Goal: Transaction & Acquisition: Purchase product/service

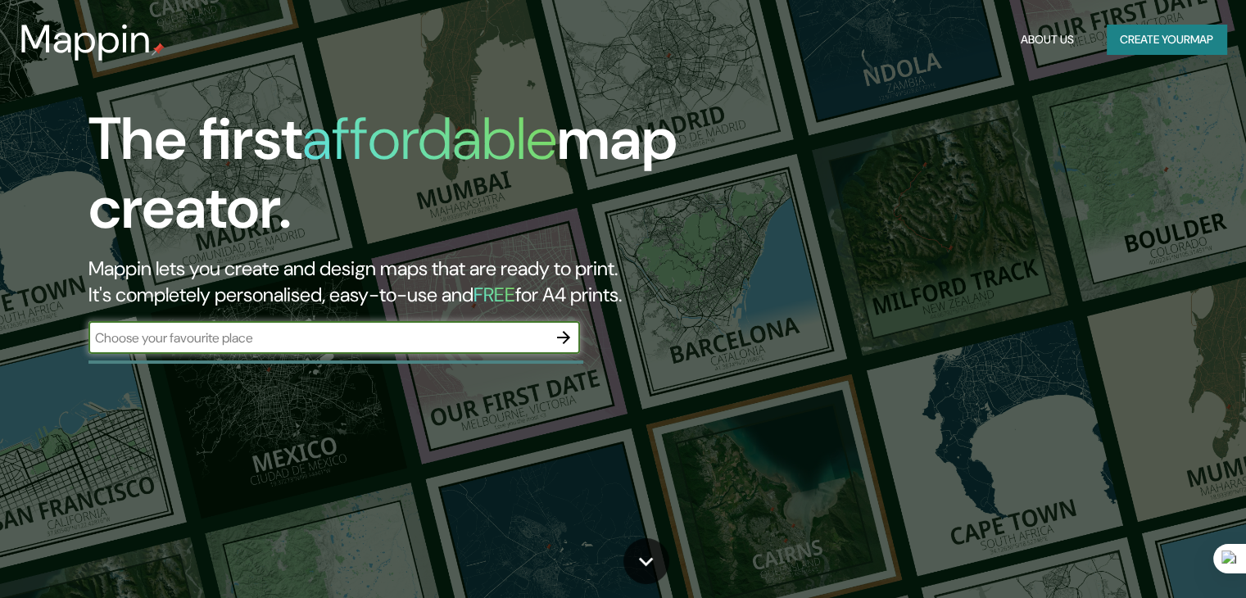
click at [394, 335] on input "text" at bounding box center [317, 337] width 459 height 19
type input "[GEOGRAPHIC_DATA][PERSON_NAME]"
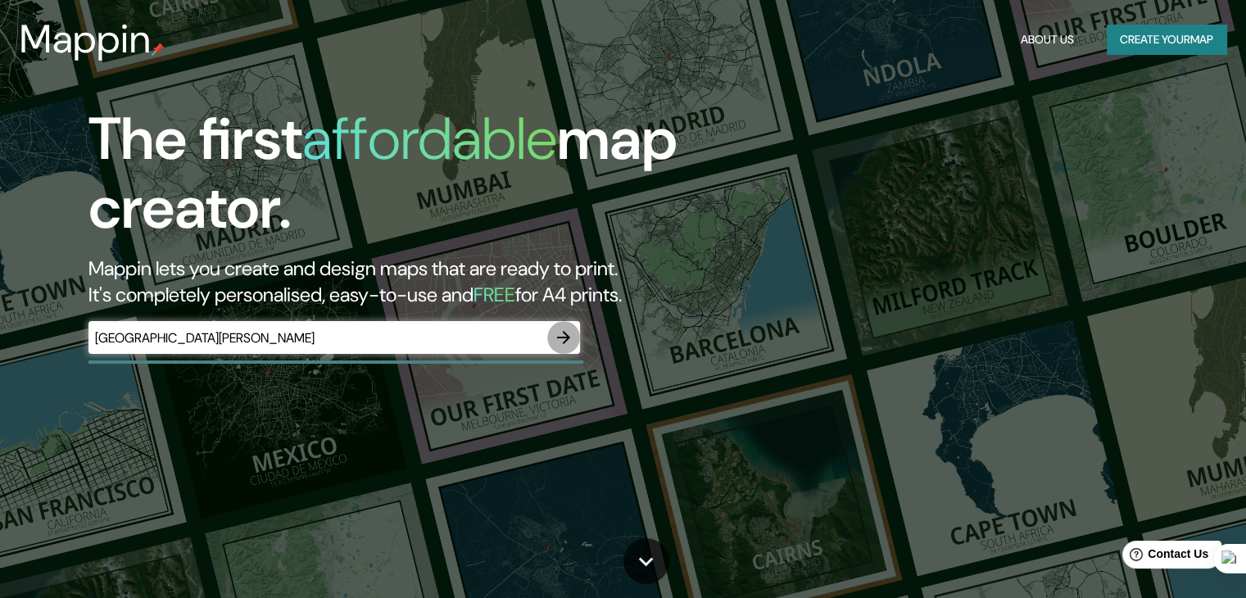
click at [558, 335] on icon "button" at bounding box center [564, 338] width 20 height 20
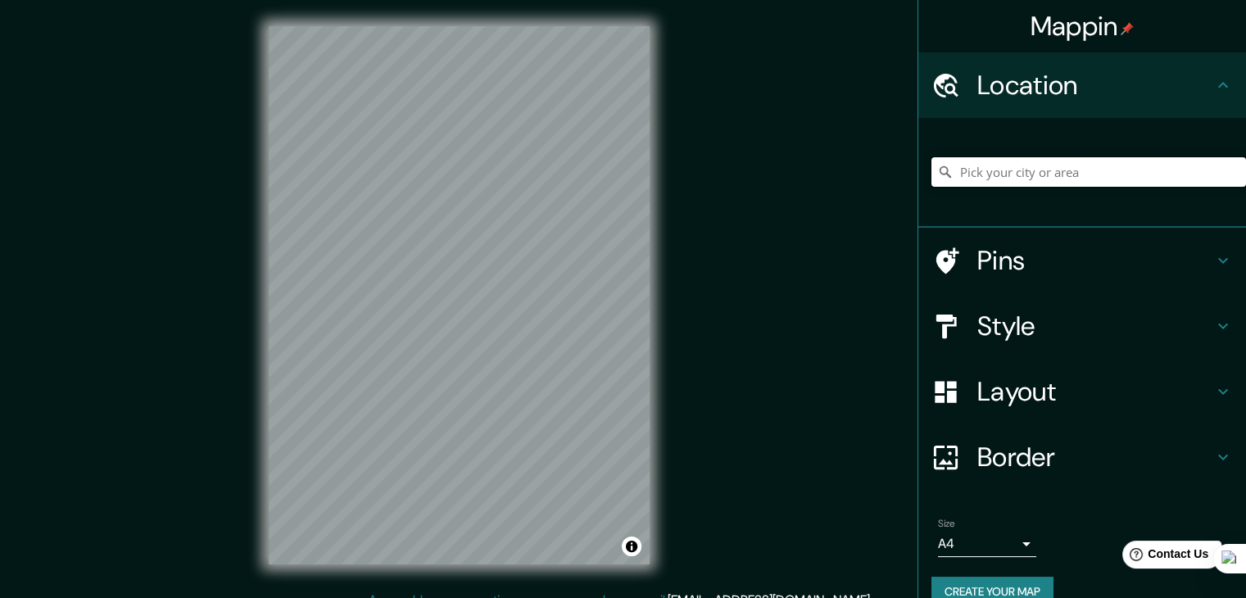
click at [1019, 174] on input "Pick your city or area" at bounding box center [1088, 171] width 314 height 29
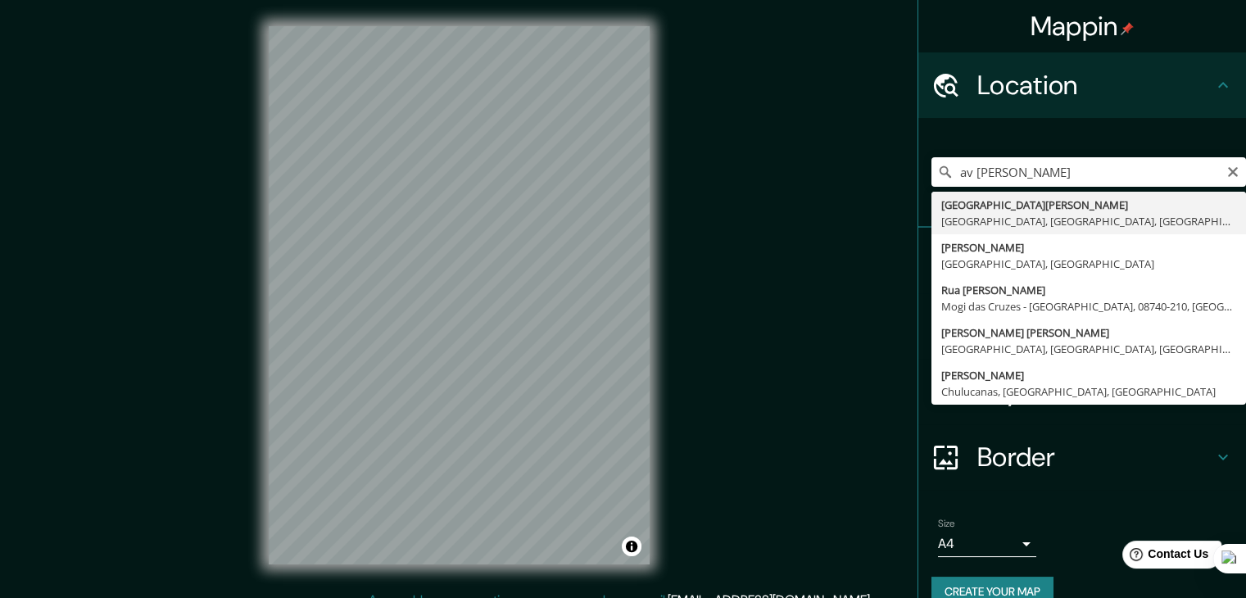
type input "[GEOGRAPHIC_DATA][PERSON_NAME], [GEOGRAPHIC_DATA], [GEOGRAPHIC_DATA], [GEOGRAPH…"
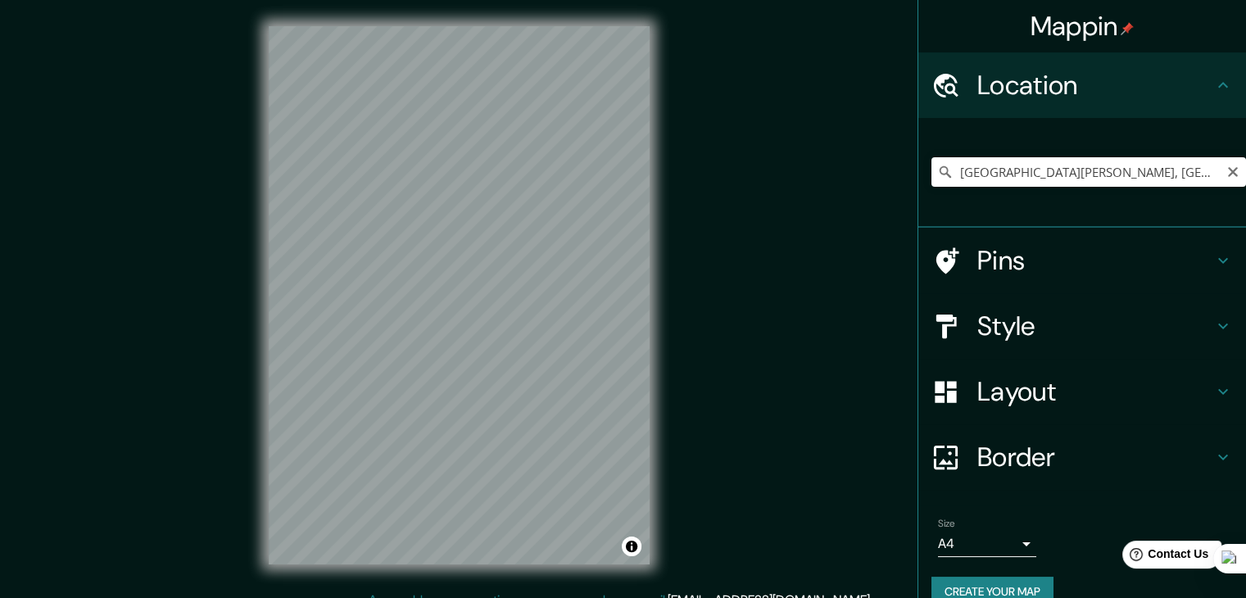
click at [1226, 175] on icon "Clear" at bounding box center [1232, 171] width 13 height 13
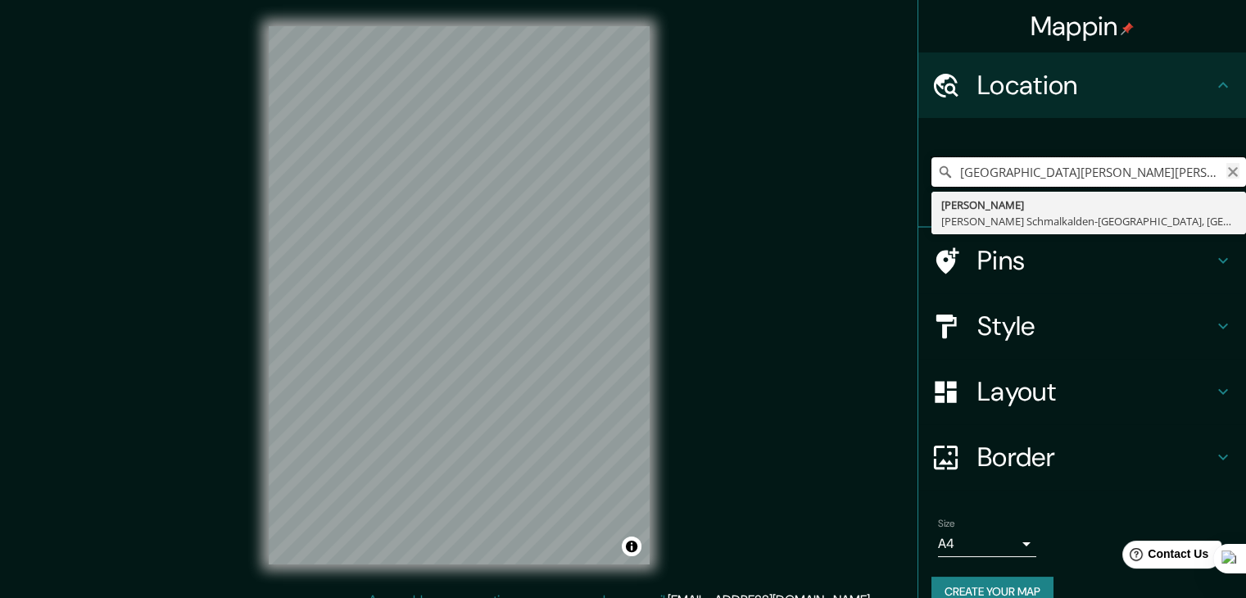
type input "[GEOGRAPHIC_DATA][PERSON_NAME][PERSON_NAME]"
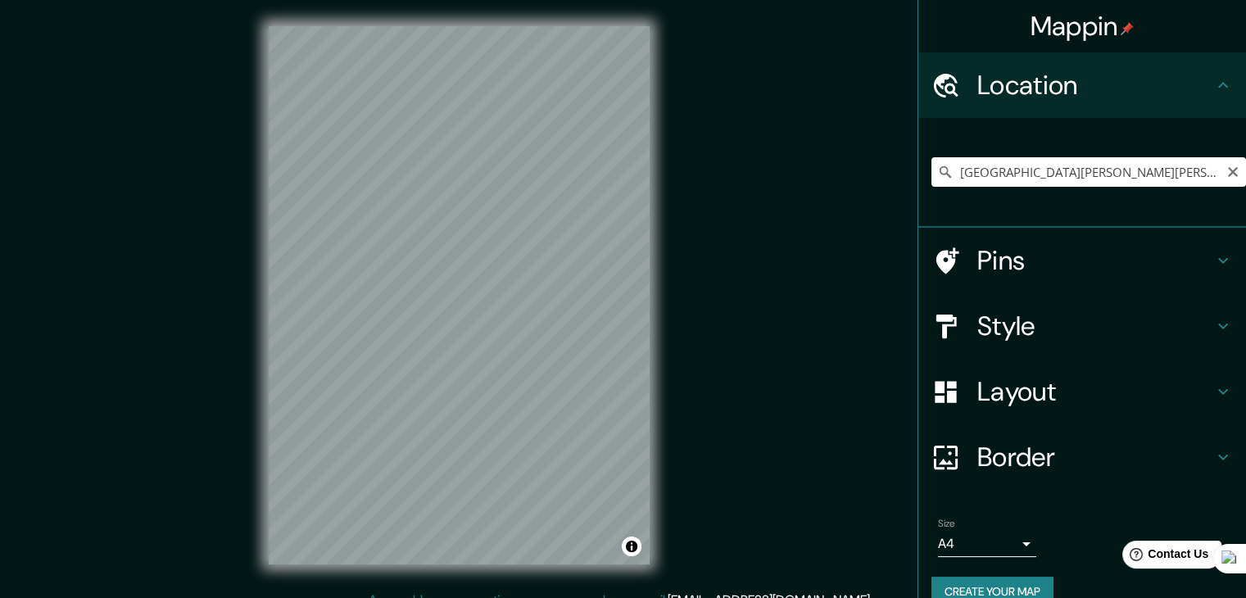
click at [1226, 170] on icon "Clear" at bounding box center [1232, 171] width 13 height 13
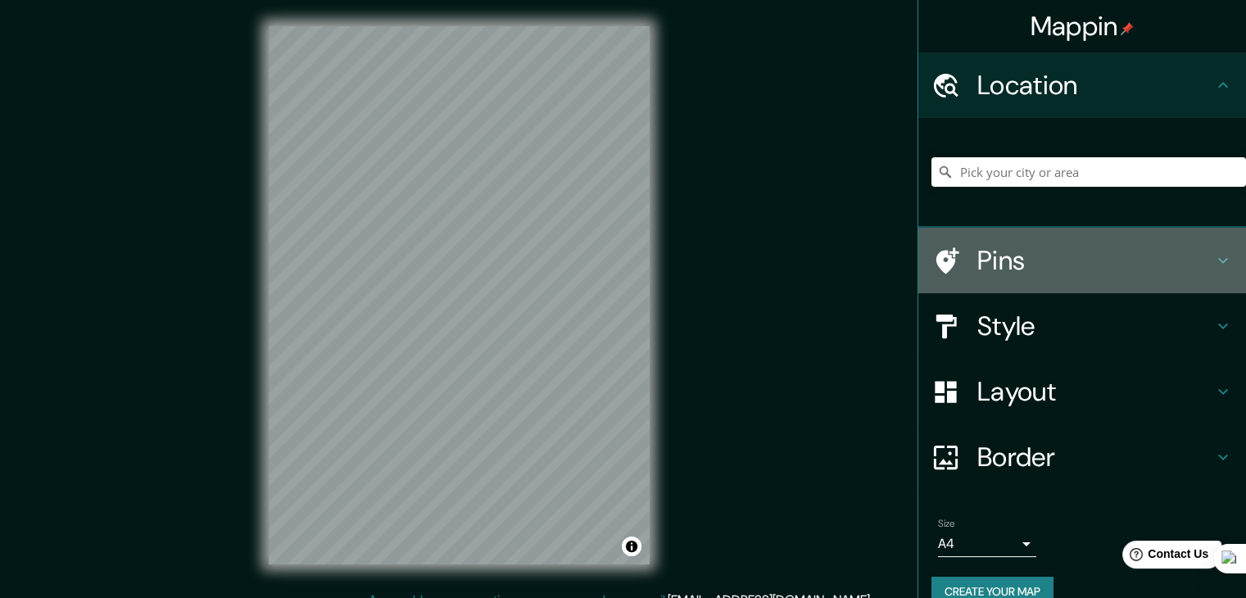
click at [967, 279] on div "Pins" at bounding box center [1082, 261] width 328 height 66
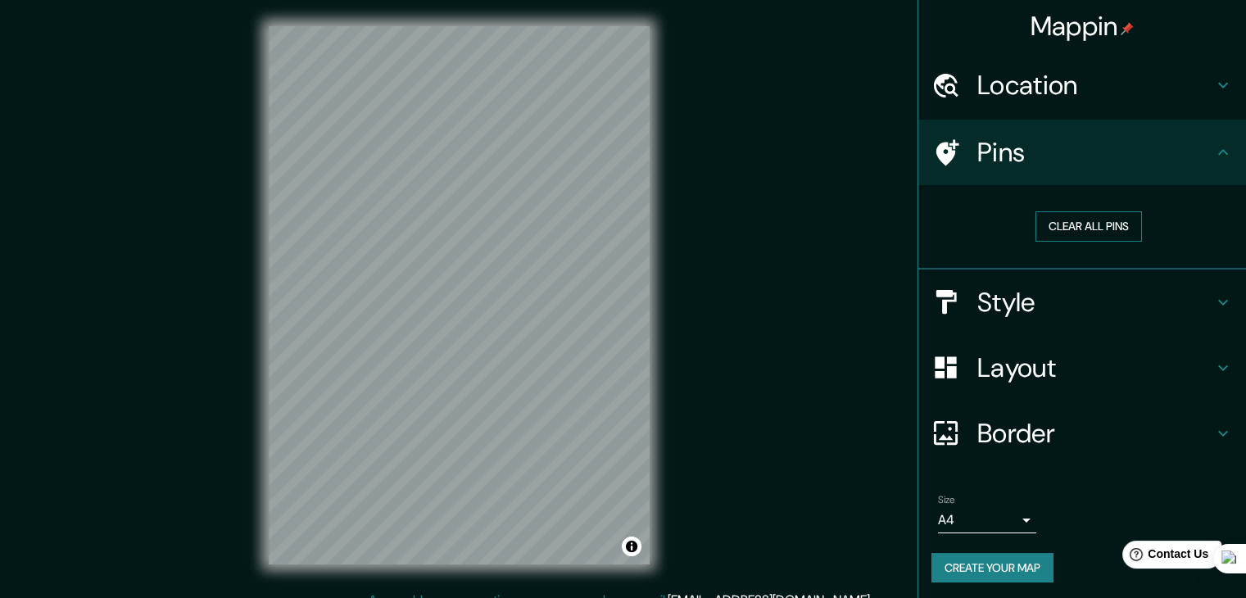
click at [1055, 230] on button "Clear all pins" at bounding box center [1088, 226] width 106 height 30
click at [943, 147] on icon at bounding box center [945, 152] width 29 height 29
click at [1058, 238] on button "Clear all pins" at bounding box center [1088, 226] width 106 height 30
click at [1137, 309] on h4 "Style" at bounding box center [1095, 302] width 236 height 33
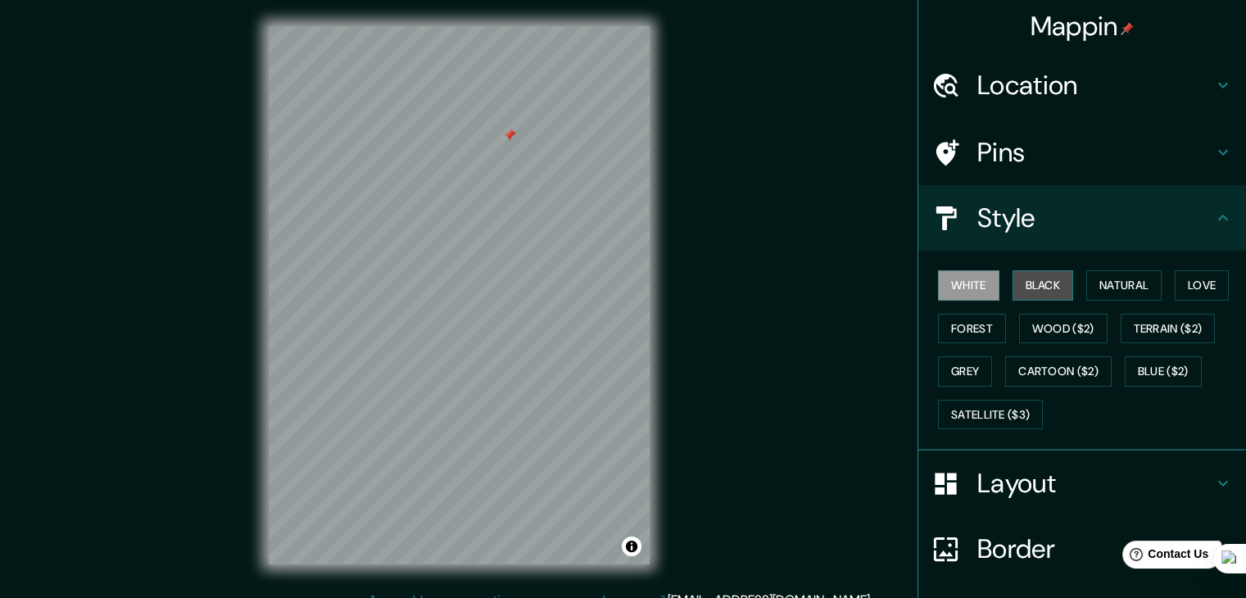
click at [1056, 289] on button "Black" at bounding box center [1042, 285] width 61 height 30
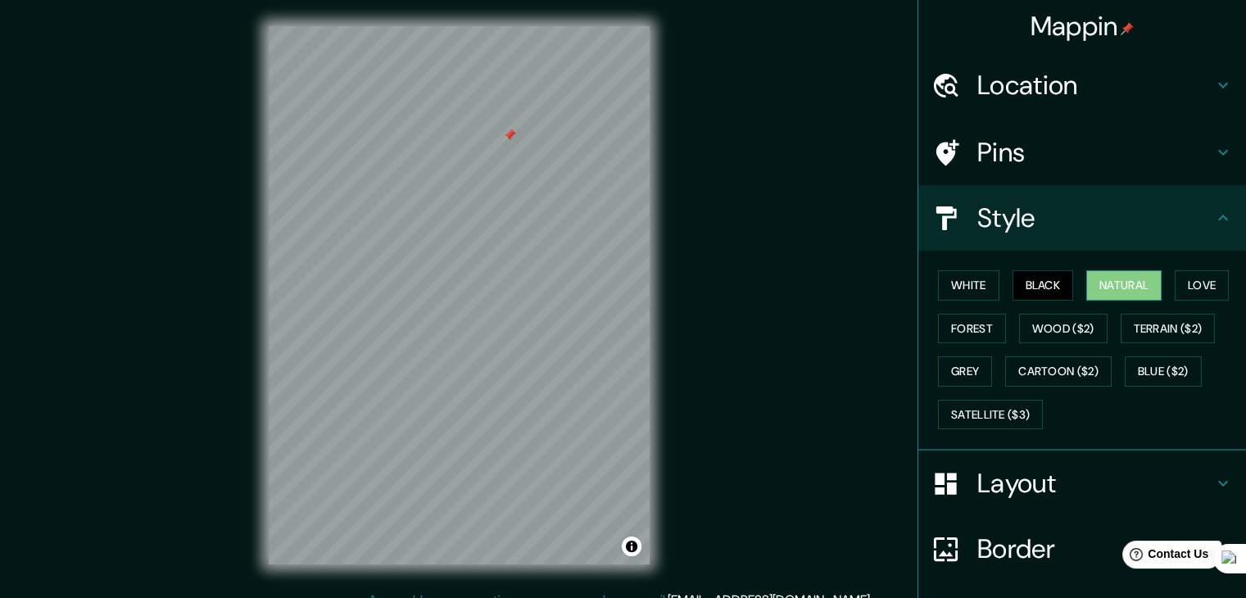
click at [1095, 289] on button "Natural" at bounding box center [1123, 285] width 75 height 30
click at [1191, 281] on button "Love" at bounding box center [1201, 285] width 54 height 30
click at [1125, 289] on button "Natural" at bounding box center [1123, 285] width 75 height 30
click at [957, 286] on button "White" at bounding box center [968, 285] width 61 height 30
click at [1086, 283] on button "Natural" at bounding box center [1123, 285] width 75 height 30
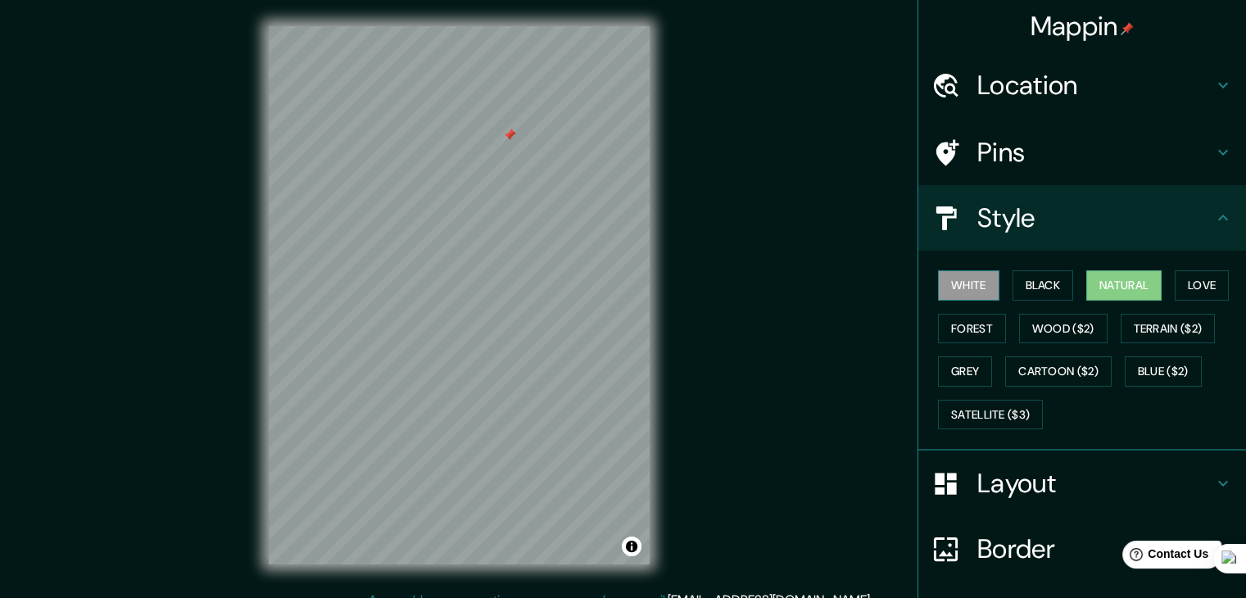
click at [949, 276] on button "White" at bounding box center [968, 285] width 61 height 30
click at [1106, 291] on button "Natural" at bounding box center [1123, 285] width 75 height 30
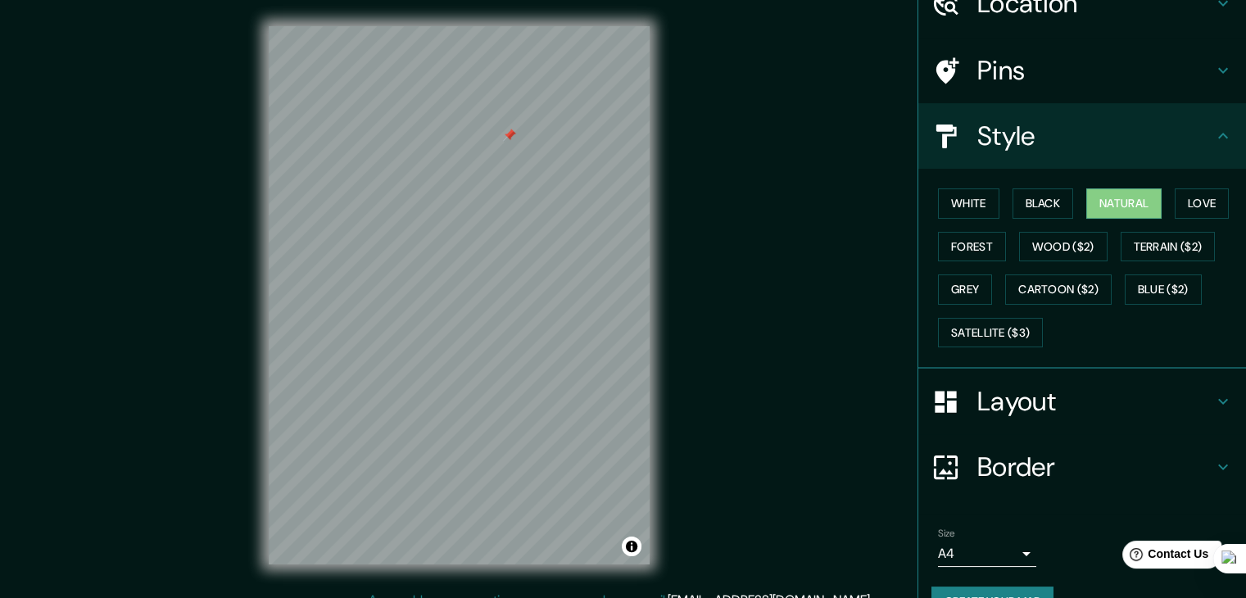
click at [1114, 402] on h4 "Layout" at bounding box center [1095, 401] width 236 height 33
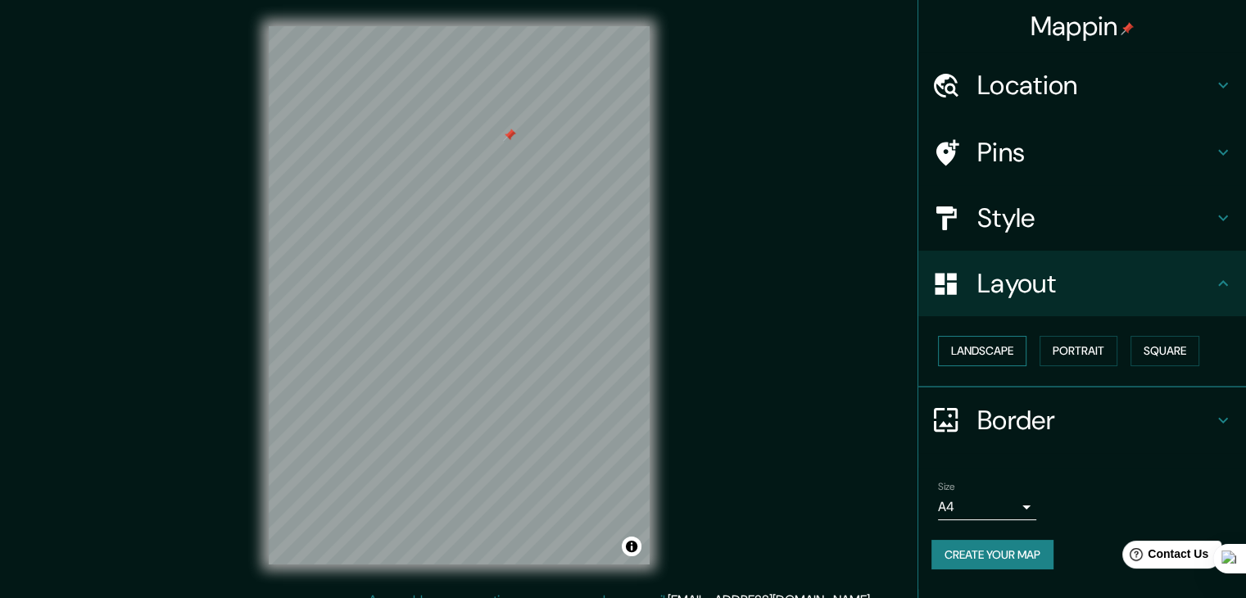
click at [1014, 351] on button "Landscape" at bounding box center [982, 351] width 88 height 30
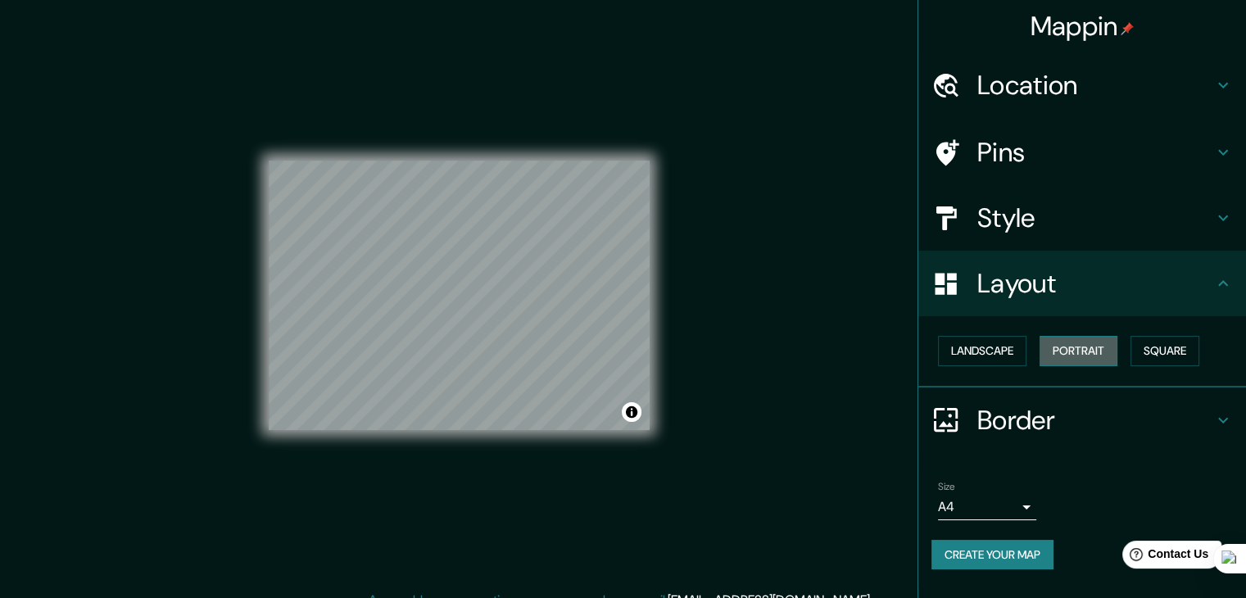
click at [1070, 353] on button "Portrait" at bounding box center [1078, 351] width 78 height 30
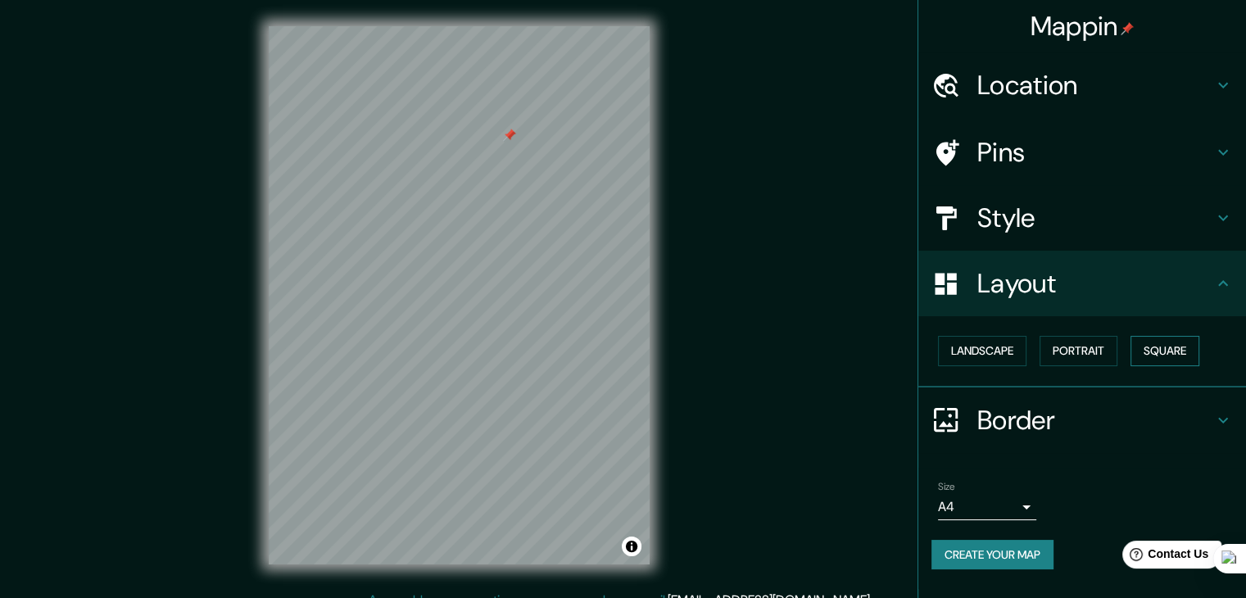
click at [1162, 358] on button "Square" at bounding box center [1164, 351] width 69 height 30
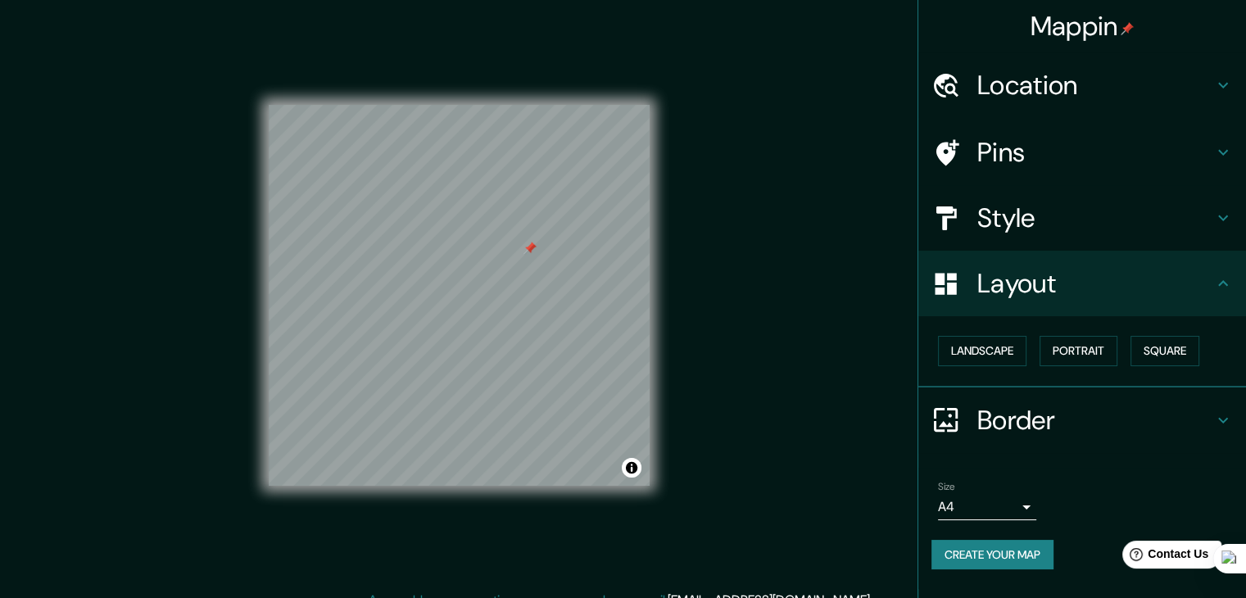
click at [949, 507] on body "Mappin Location [PERSON_NAME] [GEOGRAPHIC_DATA]-[GEOGRAPHIC_DATA], [GEOGRAPHIC_…" at bounding box center [623, 299] width 1246 height 598
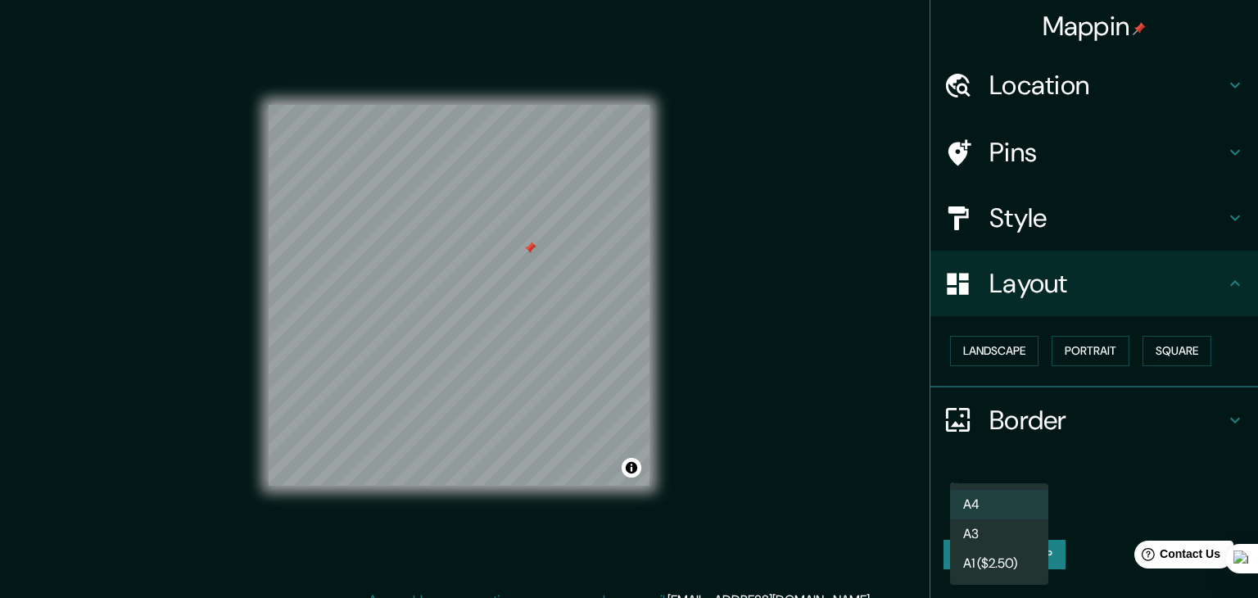
click at [1007, 510] on li "A4" at bounding box center [999, 504] width 98 height 29
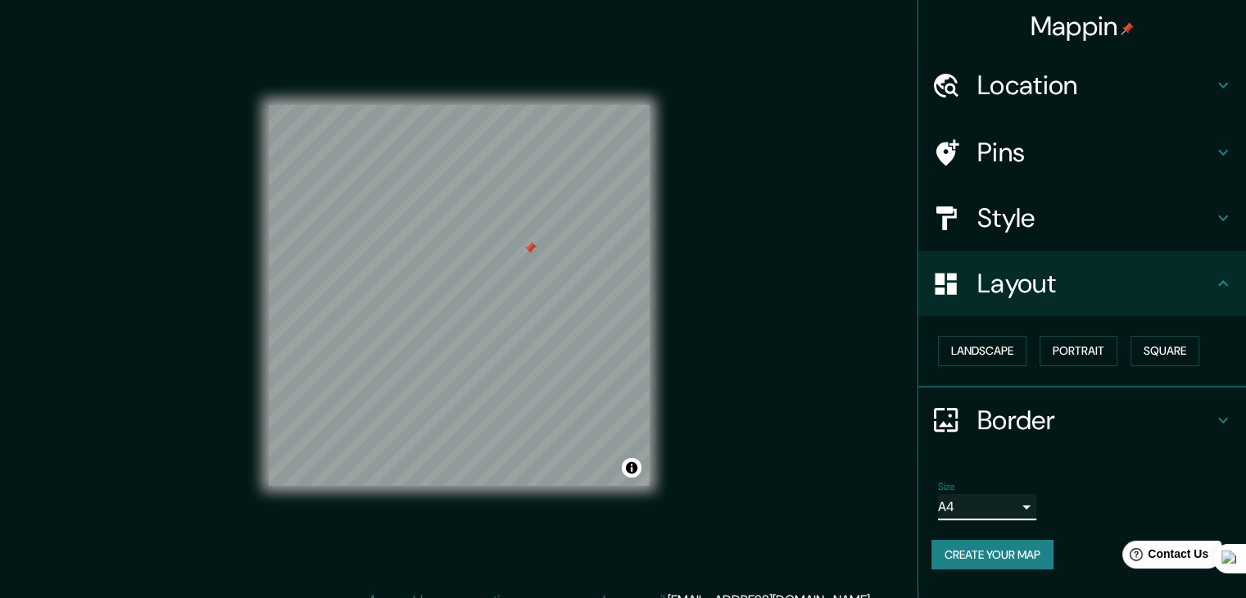
scroll to position [19, 0]
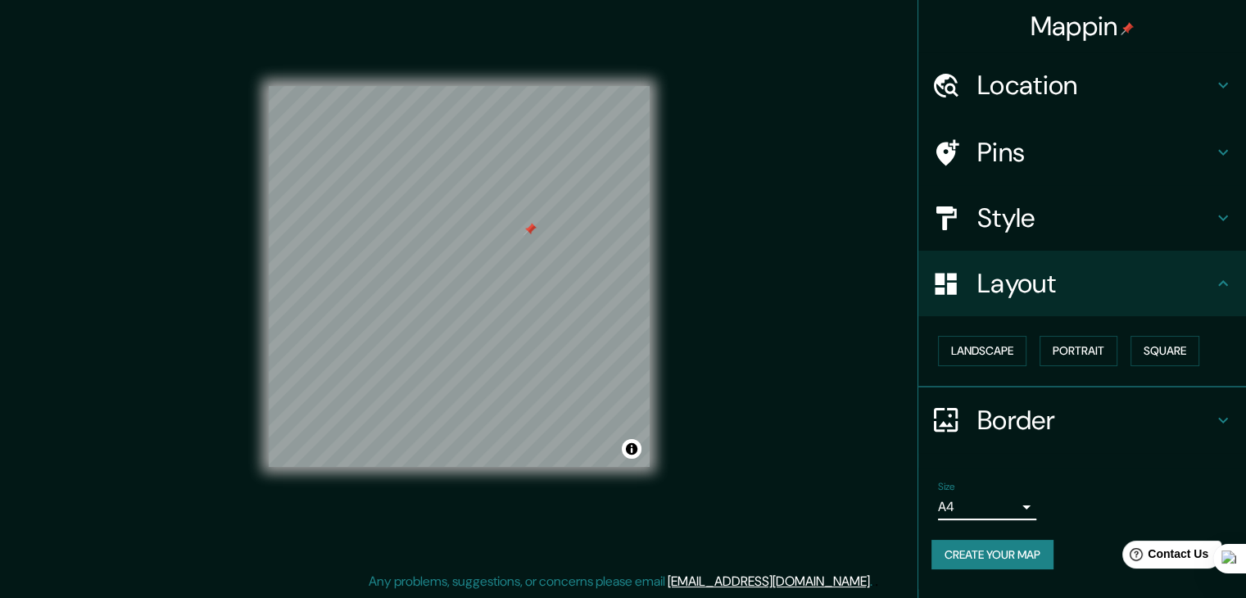
click at [1025, 546] on button "Create your map" at bounding box center [992, 555] width 122 height 30
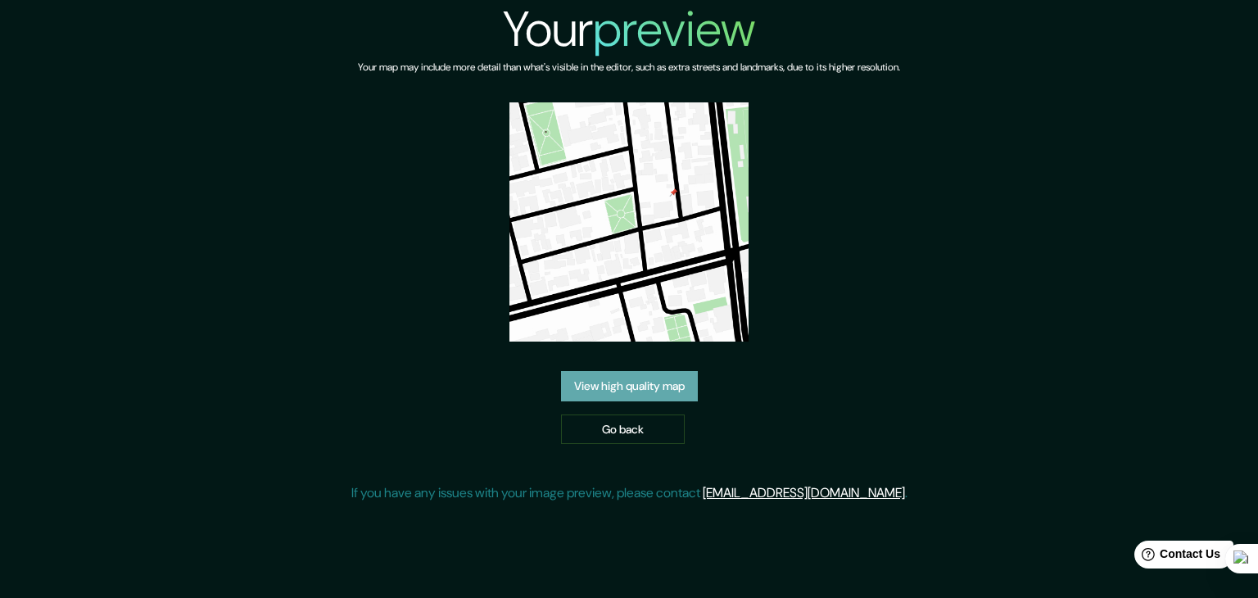
click at [696, 383] on link "View high quality map" at bounding box center [629, 386] width 137 height 30
